Goal: Obtain resource: Download file/media

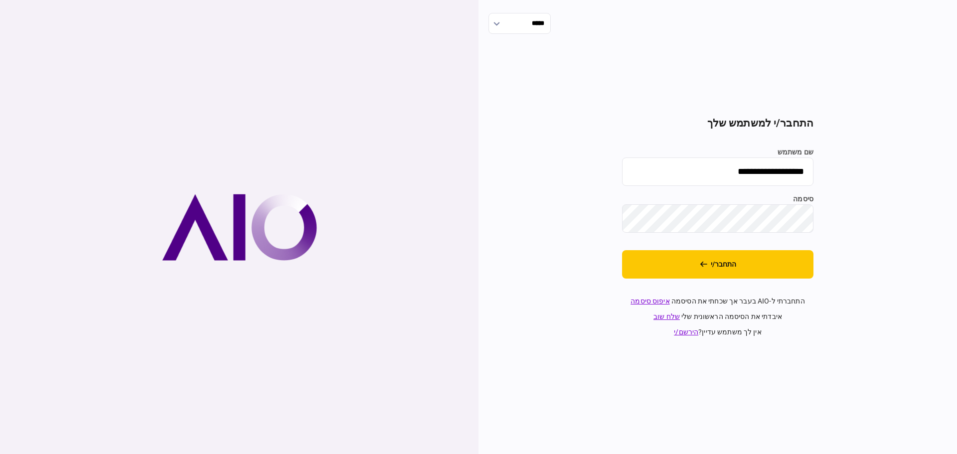
type input "*******"
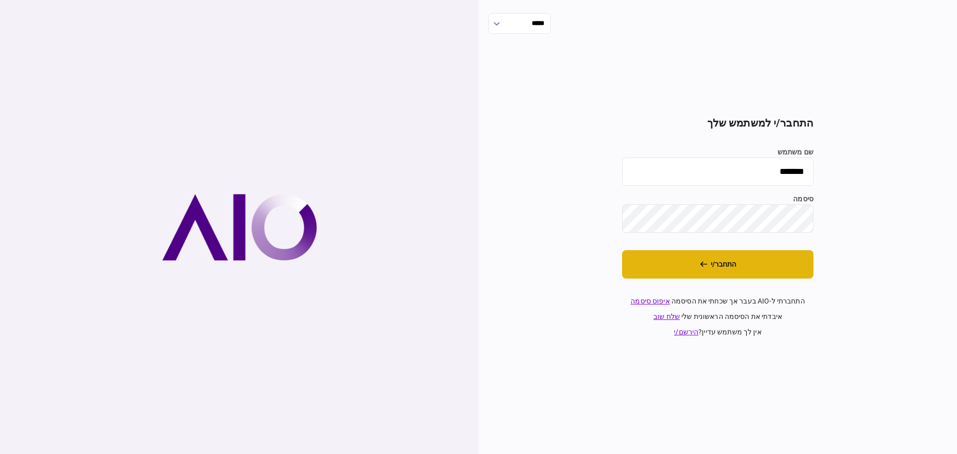
click at [675, 260] on button "התחבר/י" at bounding box center [717, 264] width 191 height 28
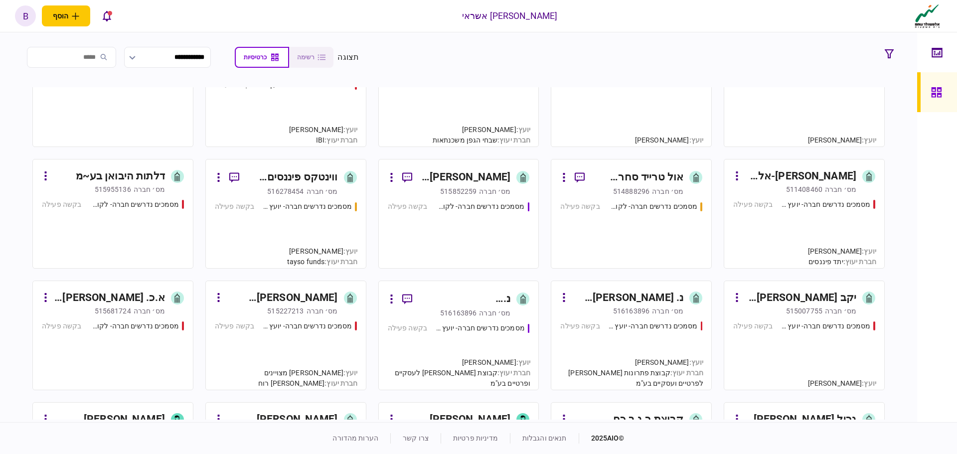
scroll to position [299, 0]
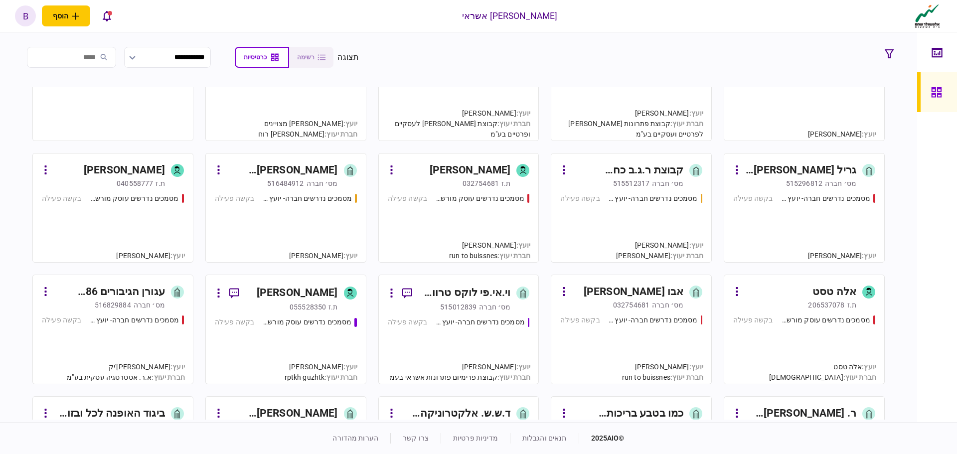
click at [449, 295] on div "וי.אי.פי לוקס טרוול בע~מ" at bounding box center [465, 293] width 91 height 16
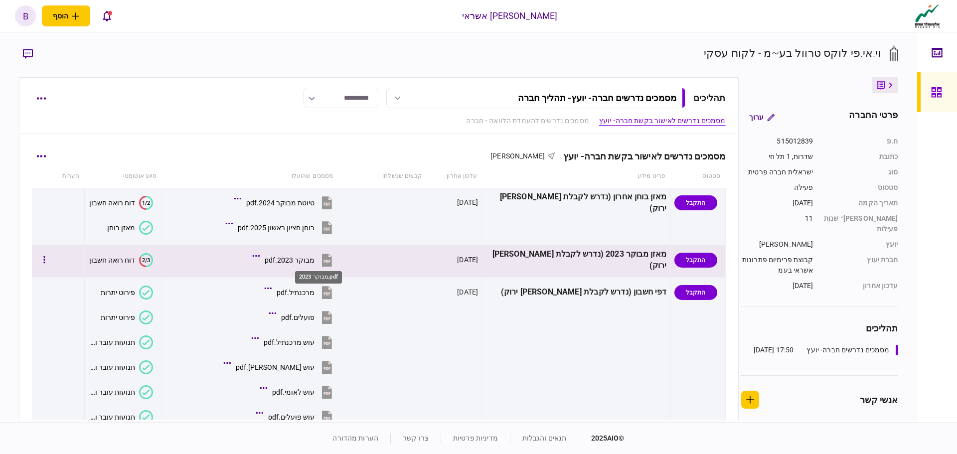
click at [314, 260] on div "מבוקר 2023.pdf" at bounding box center [290, 260] width 50 height 8
click at [125, 258] on div "דוח רואה חשבון" at bounding box center [112, 260] width 46 height 8
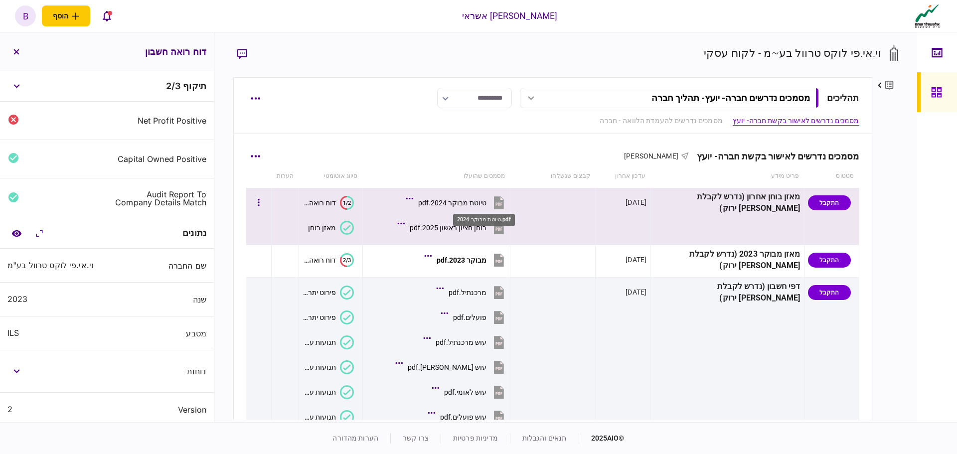
click at [469, 199] on div "טיוטת מבוקר 2024.pdf" at bounding box center [452, 203] width 68 height 8
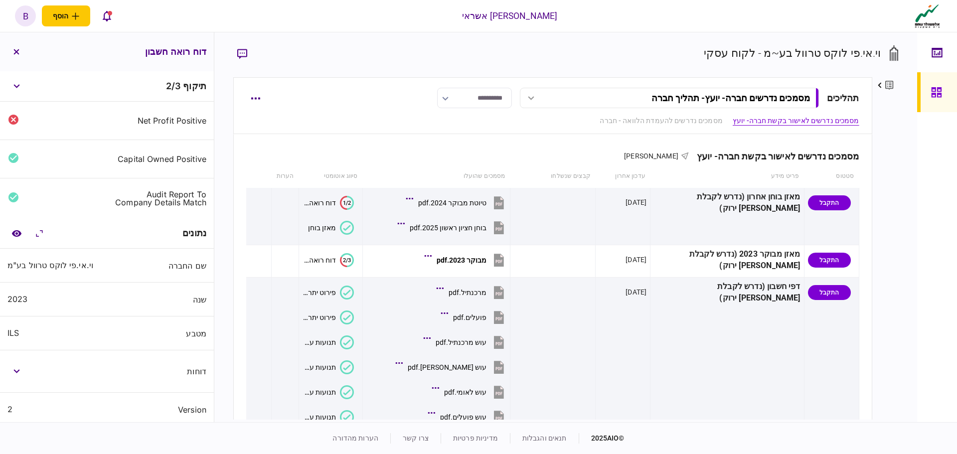
click at [642, 32] on div "**********" at bounding box center [565, 227] width 703 height 390
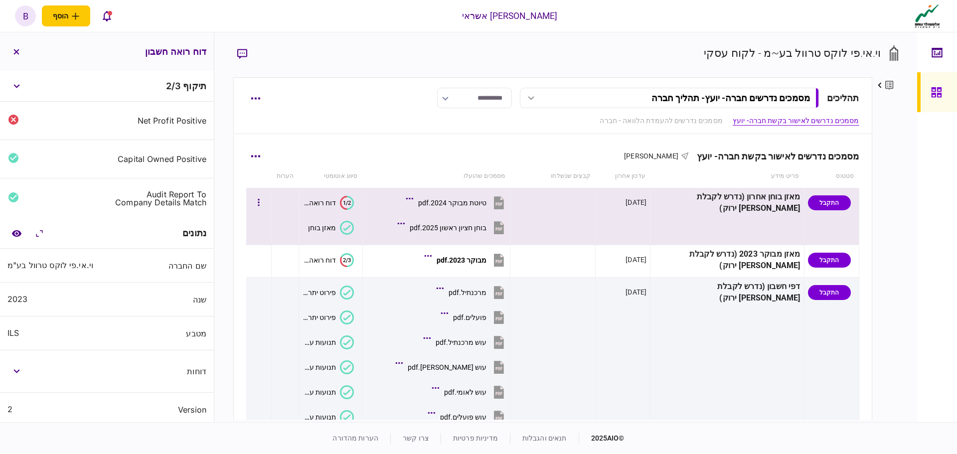
click at [486, 206] on div "טיוטת מבוקר 2024.pdf" at bounding box center [452, 203] width 68 height 8
click at [486, 229] on div "בוחן חציון ראשון 2025.pdf" at bounding box center [448, 228] width 77 height 8
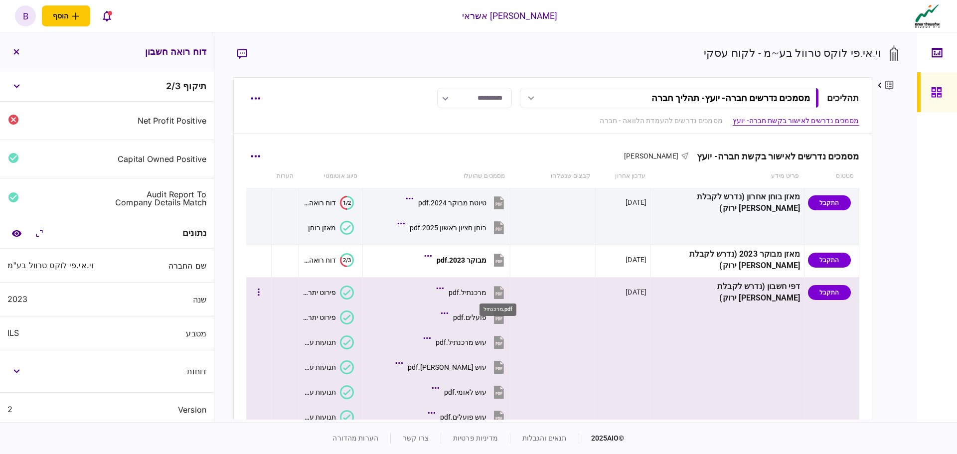
click at [486, 290] on div "מרכנתיל.pdf" at bounding box center [467, 293] width 38 height 8
click at [486, 314] on div "פועלים.pdf" at bounding box center [469, 317] width 33 height 8
click at [486, 345] on div "עוש מרכנתיל.pdf" at bounding box center [461, 342] width 51 height 8
click at [486, 340] on div "עוש מרכנתיל.pdf" at bounding box center [461, 342] width 51 height 8
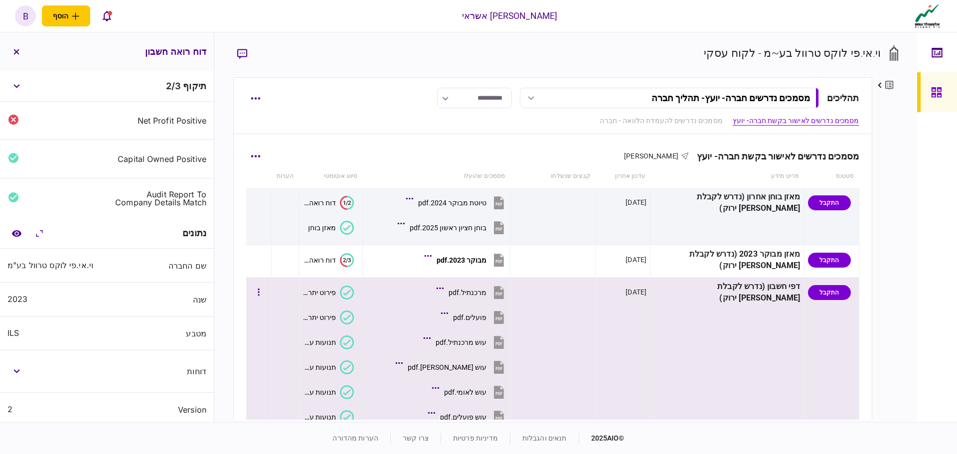
click at [486, 365] on div "עוש [PERSON_NAME].pdf" at bounding box center [447, 367] width 79 height 8
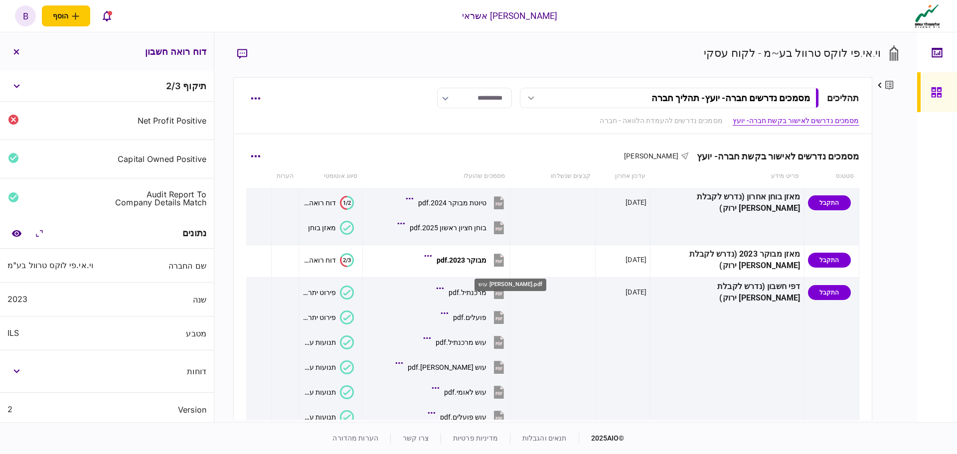
scroll to position [100, 0]
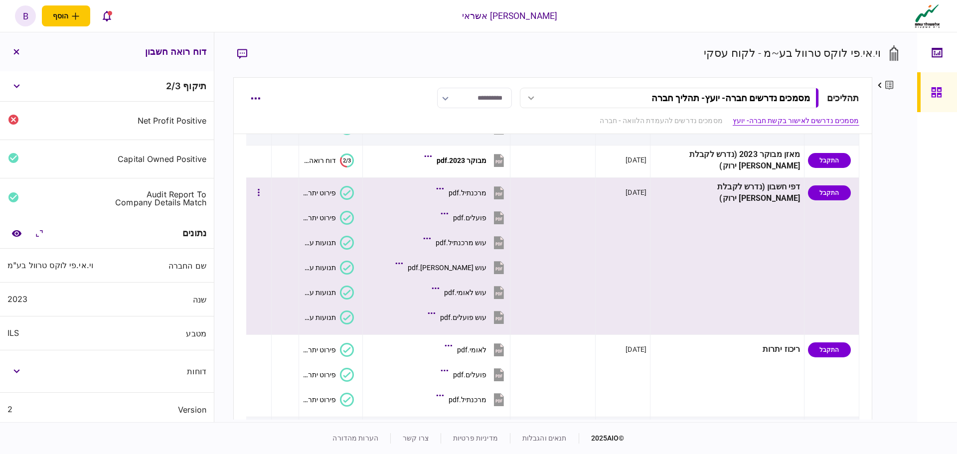
click at [486, 293] on div "עוש לאומי.pdf" at bounding box center [465, 293] width 42 height 8
click at [493, 288] on button "עוש לאומי.pdf" at bounding box center [470, 292] width 72 height 22
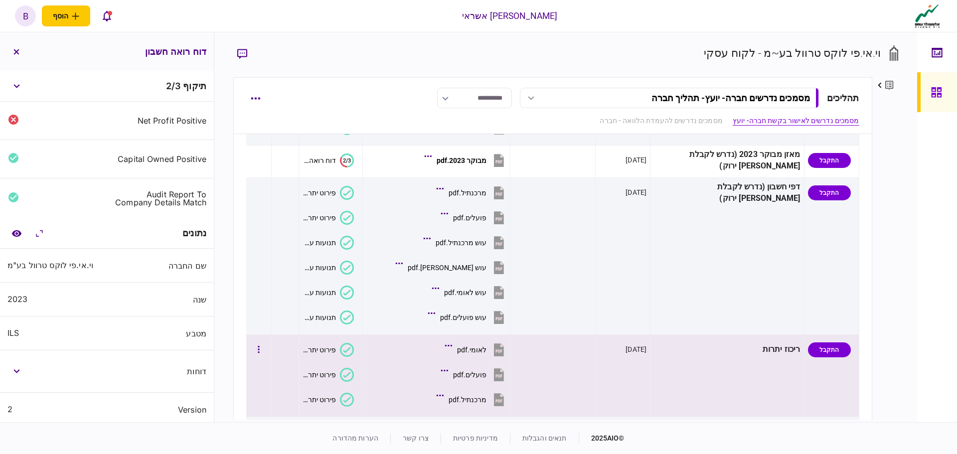
scroll to position [199, 0]
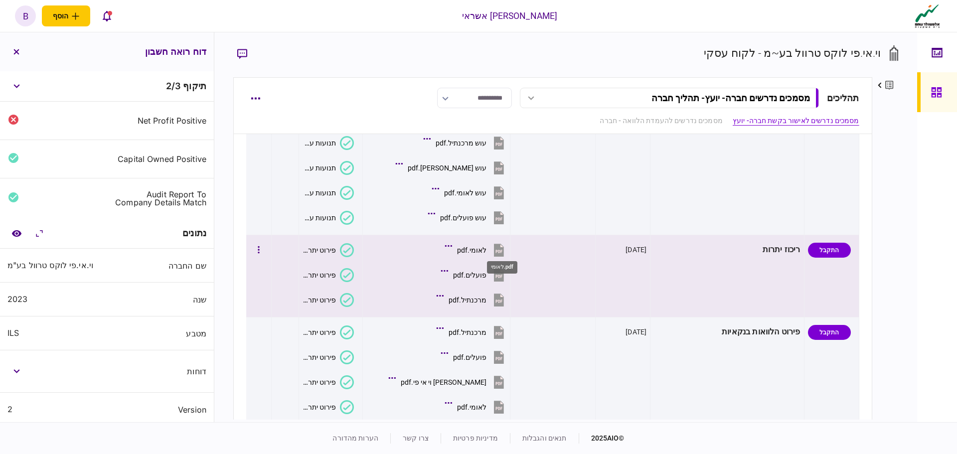
click at [486, 248] on div "לאומי.pdf" at bounding box center [471, 250] width 29 height 8
click at [486, 272] on div "פועלים.pdf" at bounding box center [469, 275] width 33 height 8
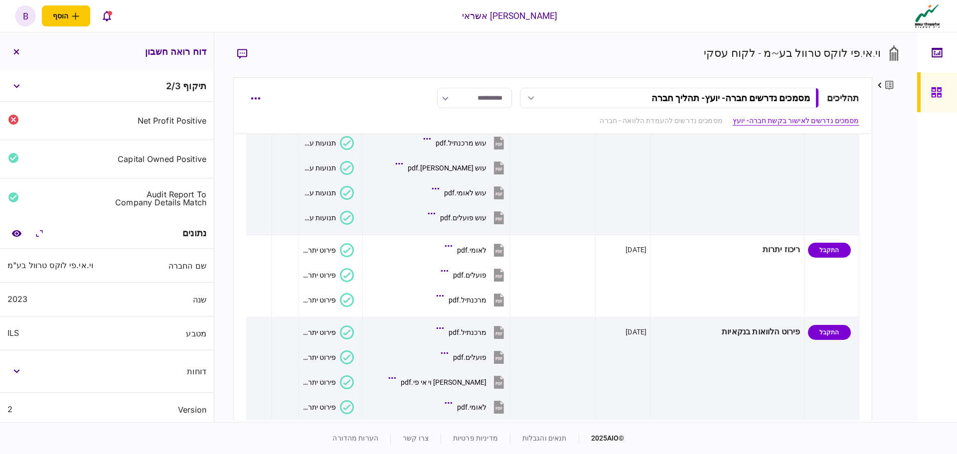
click at [668, 44] on div "**********" at bounding box center [565, 227] width 703 height 390
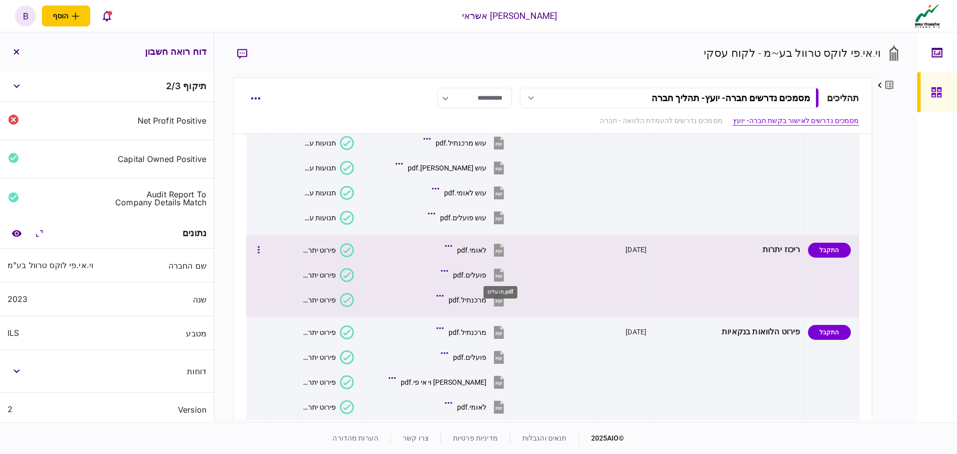
click at [486, 277] on div "פועלים.pdf" at bounding box center [469, 275] width 33 height 8
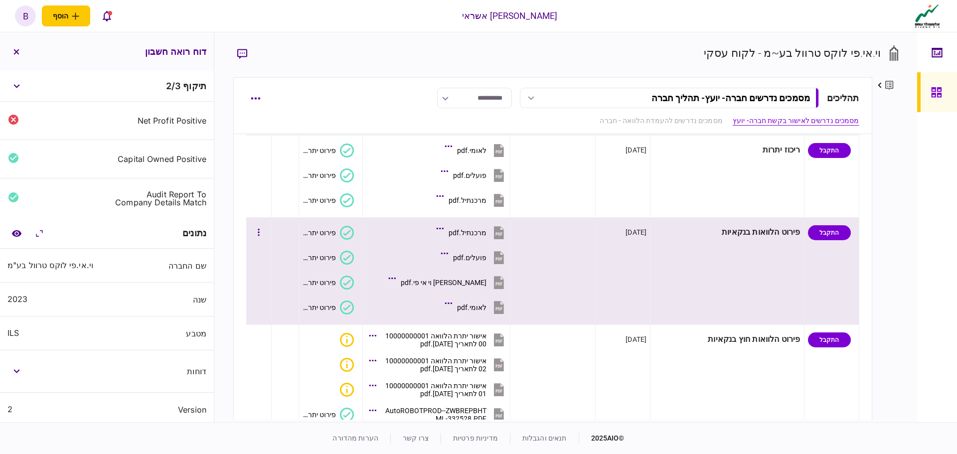
scroll to position [399, 0]
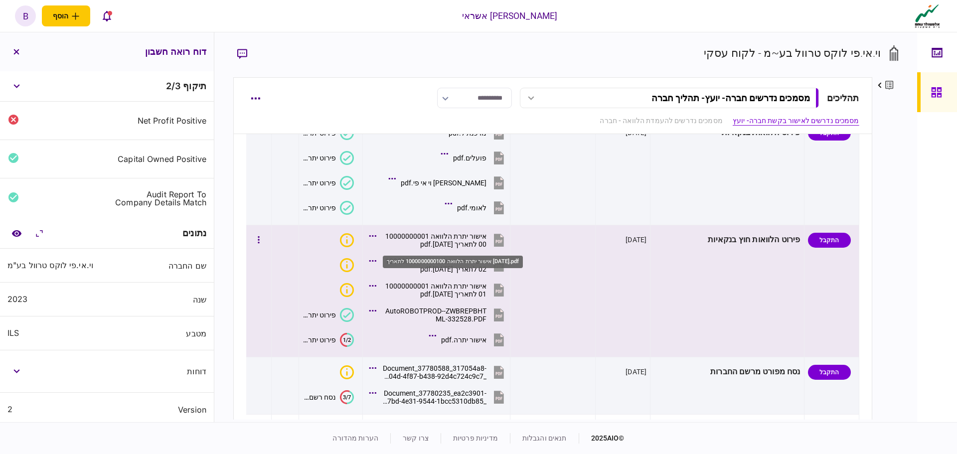
click at [483, 238] on div "אישור יתרת הלוואה 1000000000100 לתאריך [DATE].pdf" at bounding box center [433, 240] width 105 height 16
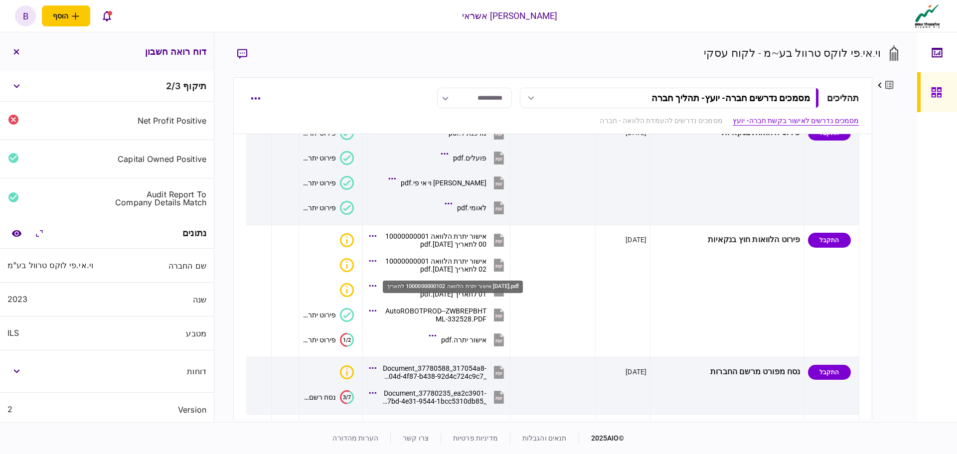
click at [446, 291] on div "אישור יתרת הלוואה 1000000000102 לתאריך [DATE].pdf" at bounding box center [453, 287] width 140 height 12
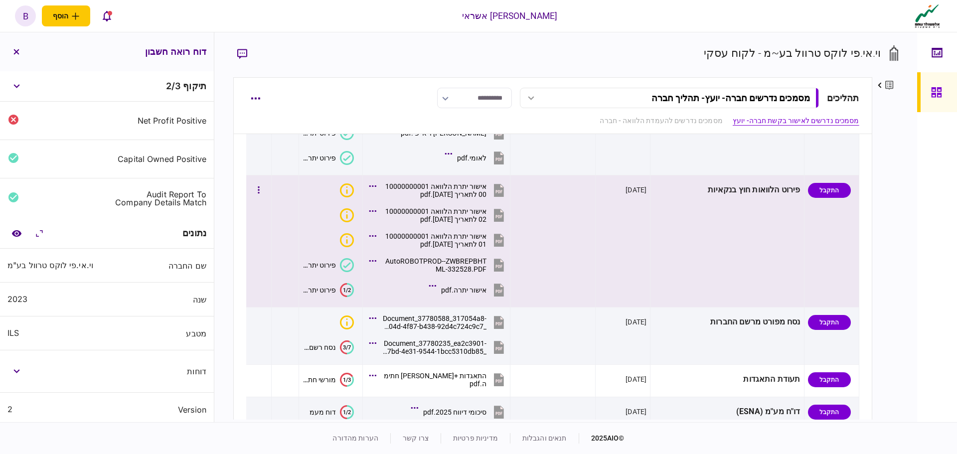
scroll to position [498, 0]
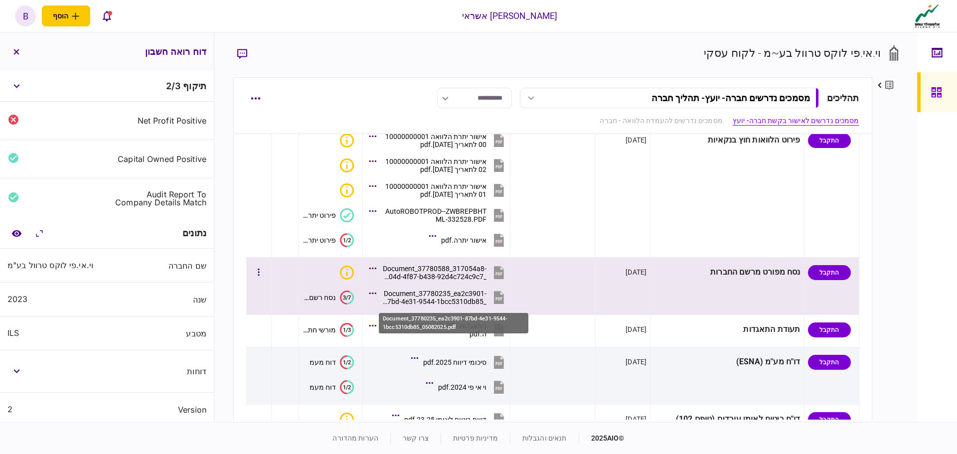
click at [479, 293] on div "Document_37780235_ea2c3901-87bd-4e31-9544-1bcc5310db85_05082025.pdf" at bounding box center [433, 298] width 105 height 16
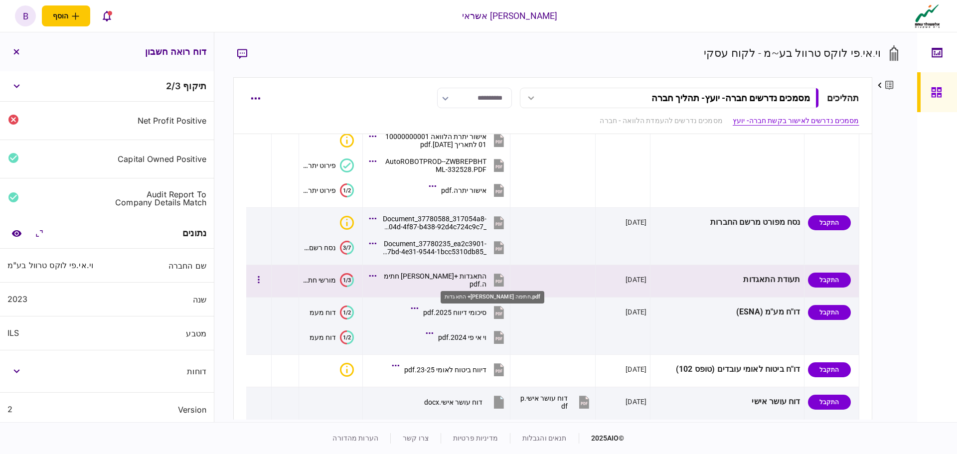
click at [486, 280] on div "התאגדות +[PERSON_NAME] חתימה.pdf" at bounding box center [433, 280] width 105 height 16
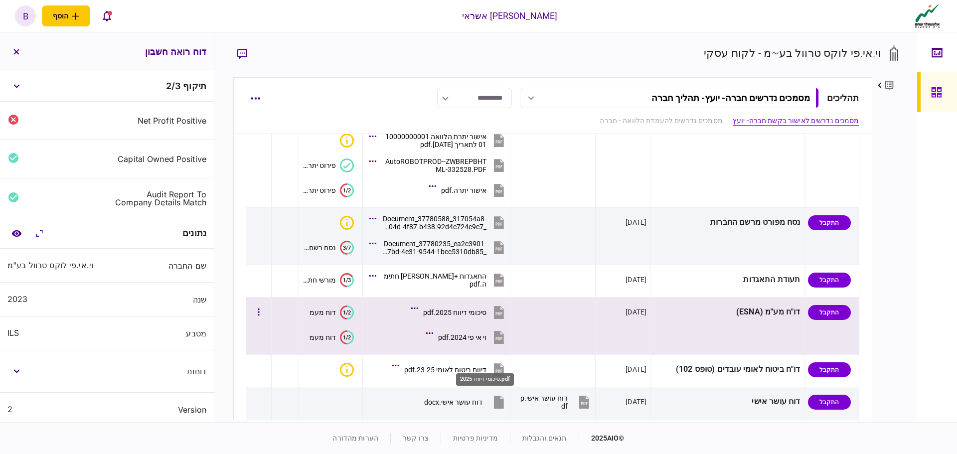
scroll to position [498, 0]
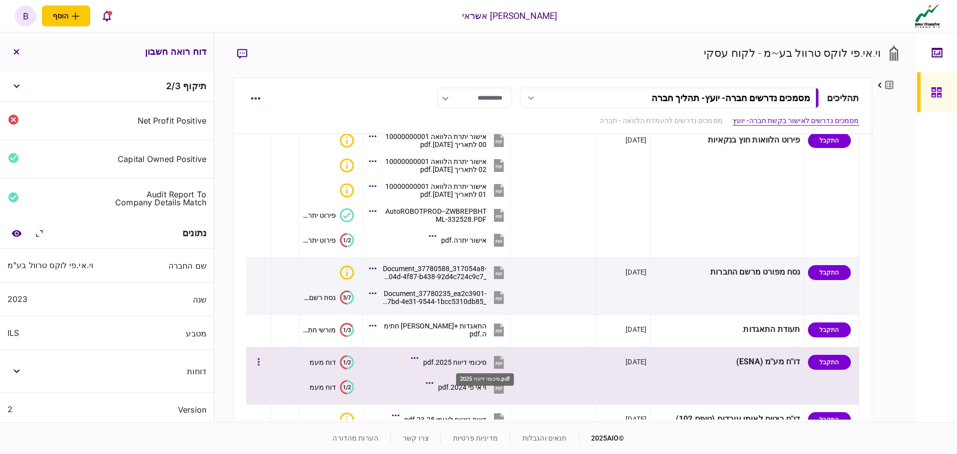
click at [486, 364] on div "סיכומי דיווח 2025.pdf" at bounding box center [454, 362] width 63 height 8
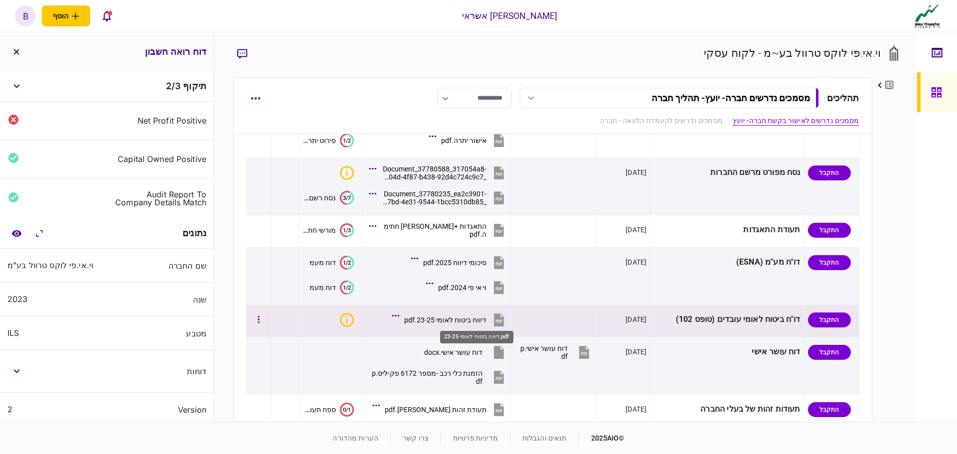
click at [486, 318] on div "דיווח ביטוח לאומי 23-25.pdf" at bounding box center [445, 320] width 82 height 8
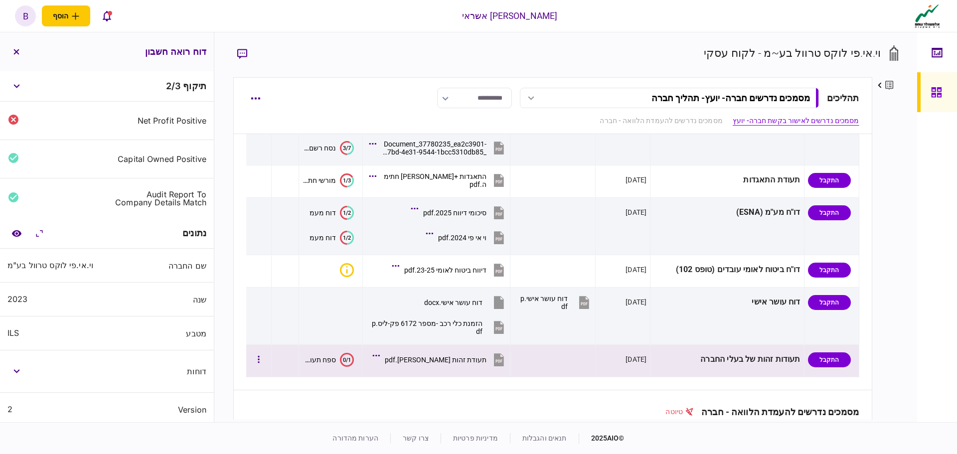
scroll to position [698, 0]
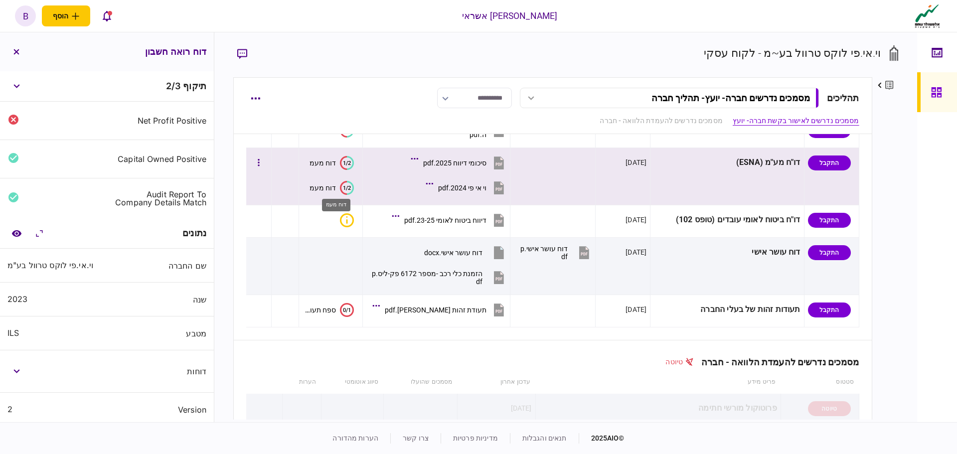
click at [336, 184] on div "דוח מעמ" at bounding box center [322, 188] width 26 height 8
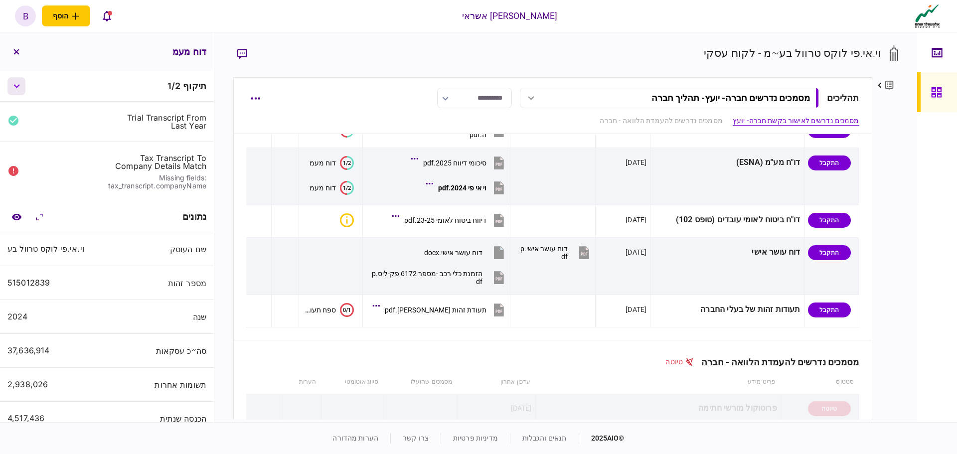
click at [16, 86] on icon "button" at bounding box center [16, 86] width 6 height 4
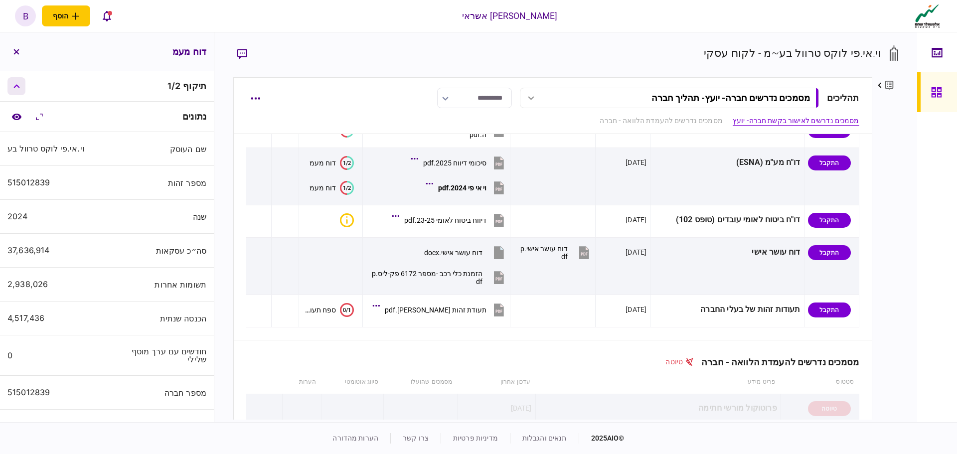
click at [16, 86] on icon "button" at bounding box center [16, 86] width 6 height 4
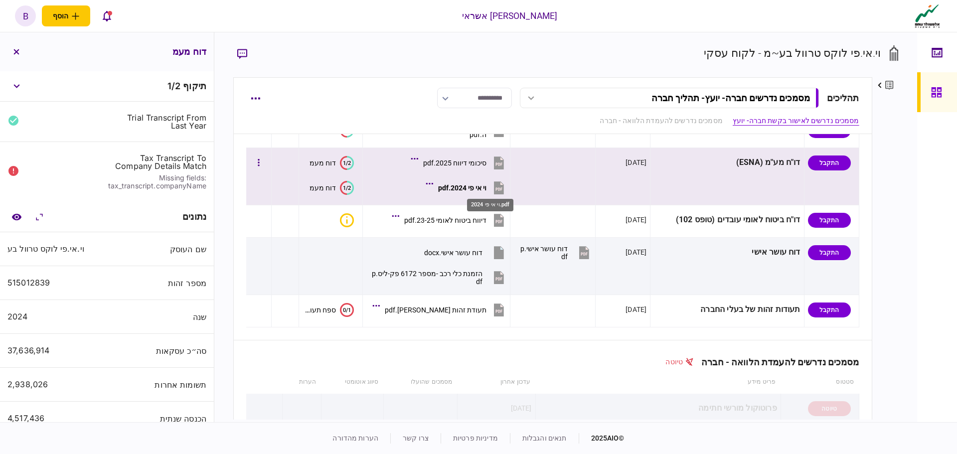
click at [486, 185] on div "וי אי פי 2024.pdf" at bounding box center [462, 188] width 48 height 8
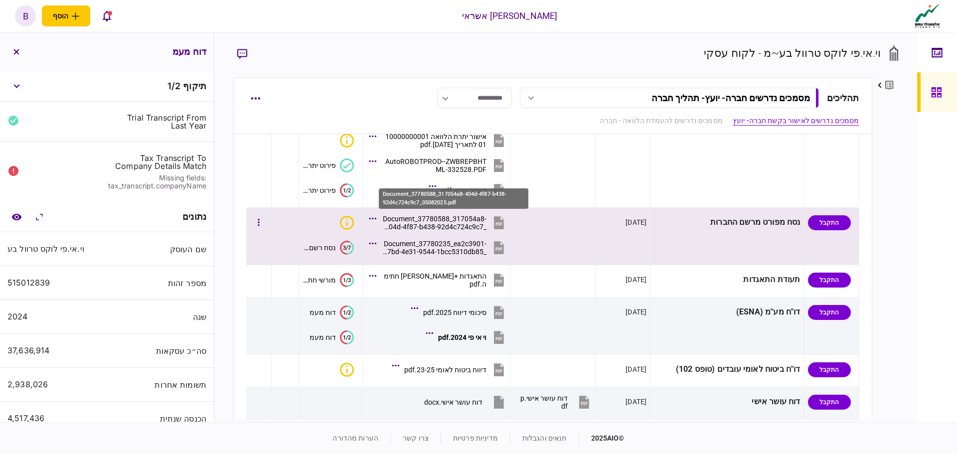
scroll to position [598, 0]
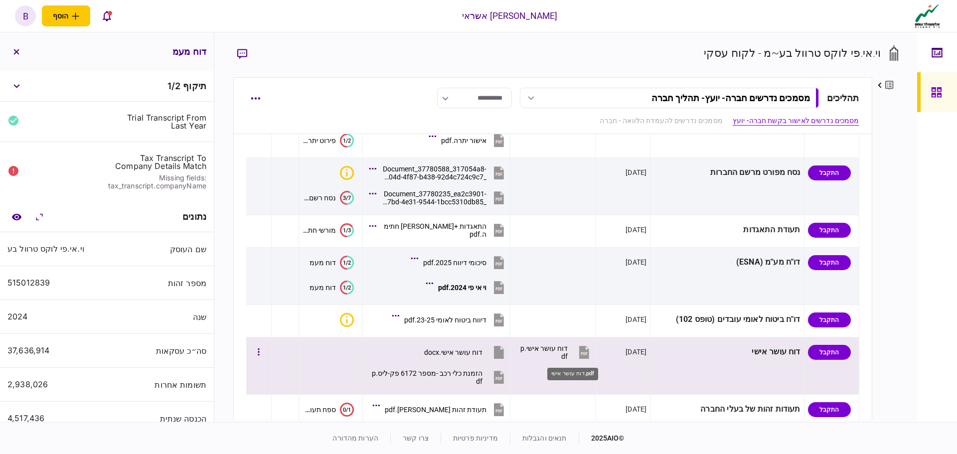
click at [560, 352] on div "דוח עושר אישי.pdf" at bounding box center [543, 352] width 49 height 16
click at [560, 345] on div "דוח עושר אישי.pdf" at bounding box center [543, 352] width 49 height 16
click at [482, 349] on div "דוח עושר אישי.docx" at bounding box center [453, 352] width 58 height 8
click at [482, 351] on div "דוח עושר אישי.docx" at bounding box center [453, 352] width 58 height 8
click at [482, 352] on div "דוח עושר אישי.docx" at bounding box center [453, 352] width 58 height 8
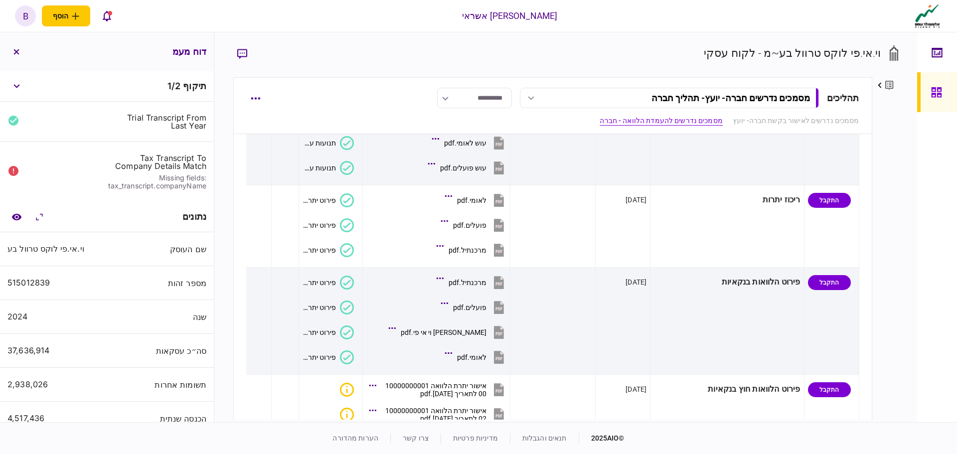
scroll to position [0, 0]
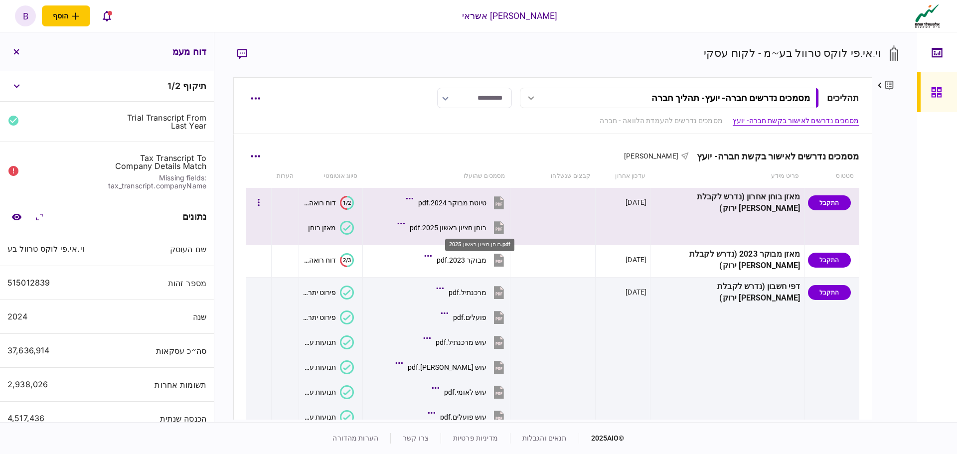
click at [477, 227] on div "בוחן חציון ראשון 2025.pdf" at bounding box center [448, 228] width 77 height 8
click at [486, 224] on div "בוחן חציון ראשון 2025.pdf" at bounding box center [448, 228] width 77 height 8
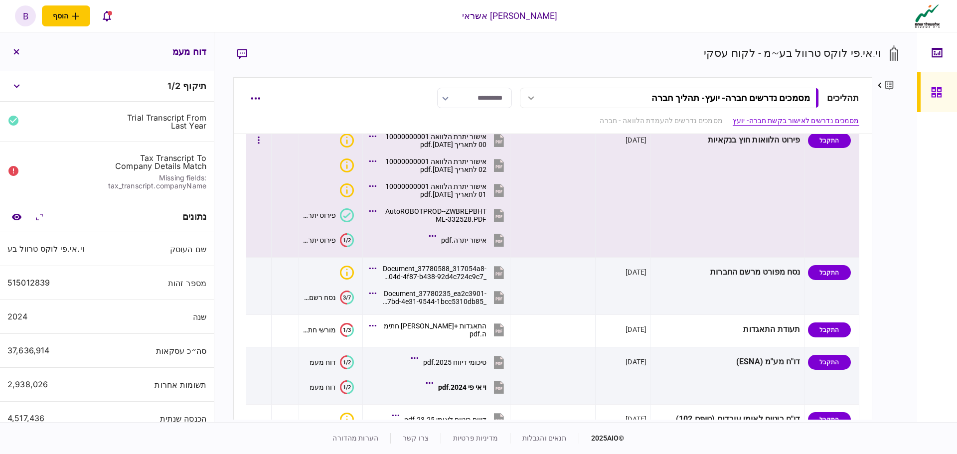
scroll to position [349, 0]
